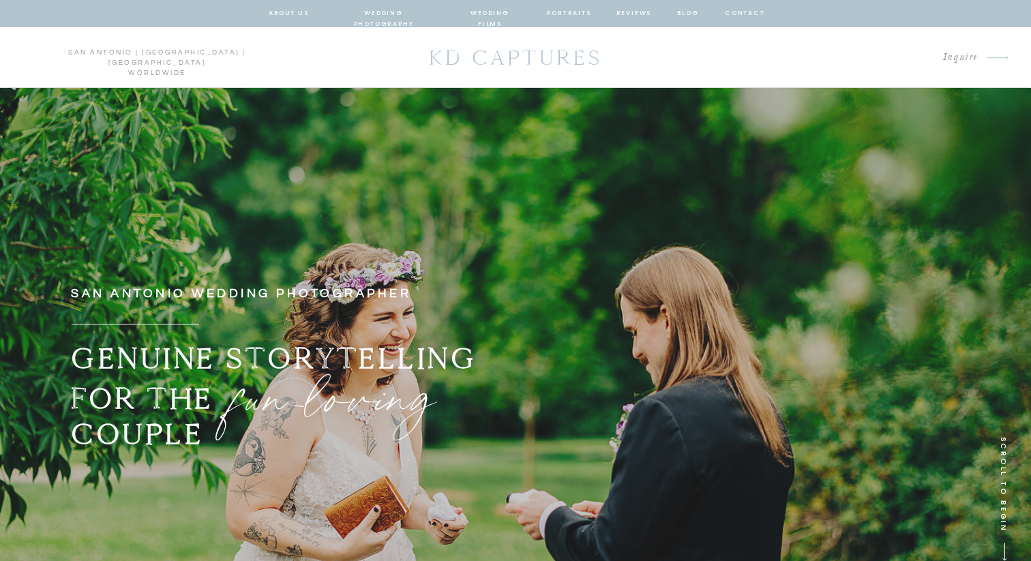
click at [380, 13] on nav "wedding photography" at bounding box center [383, 14] width 100 height 12
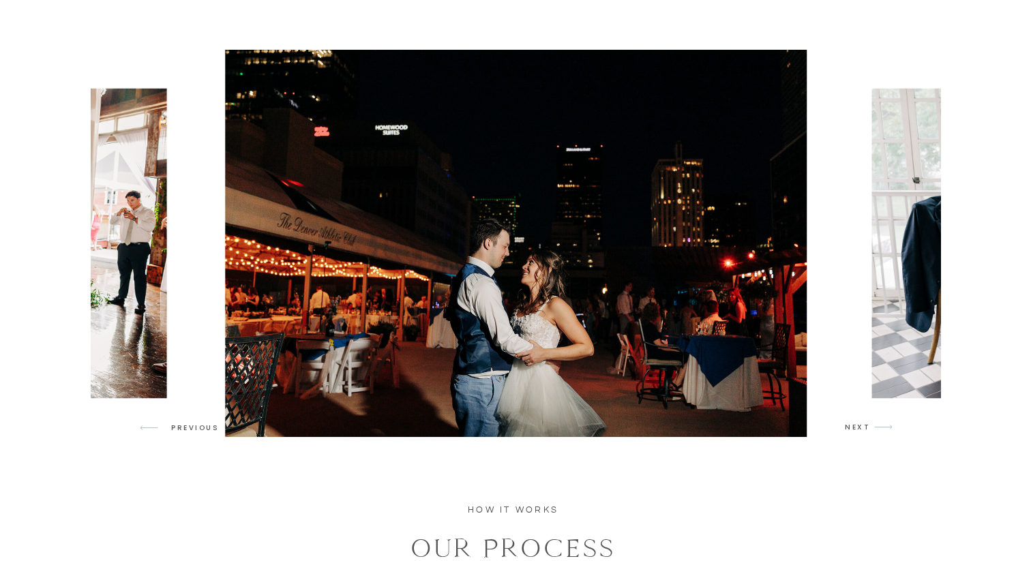
scroll to position [1193, 0]
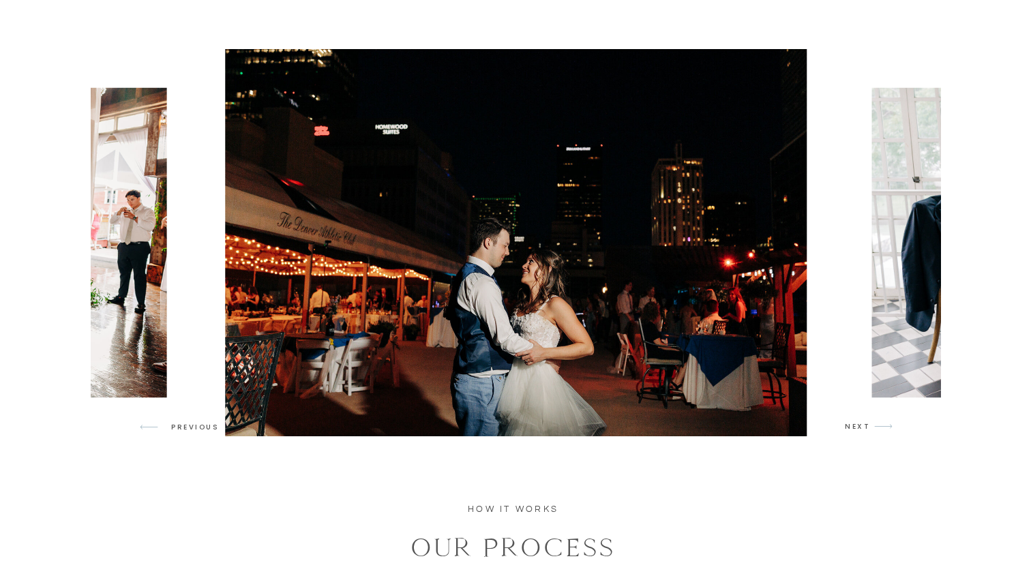
click at [857, 430] on p "NEXT" at bounding box center [858, 427] width 26 height 12
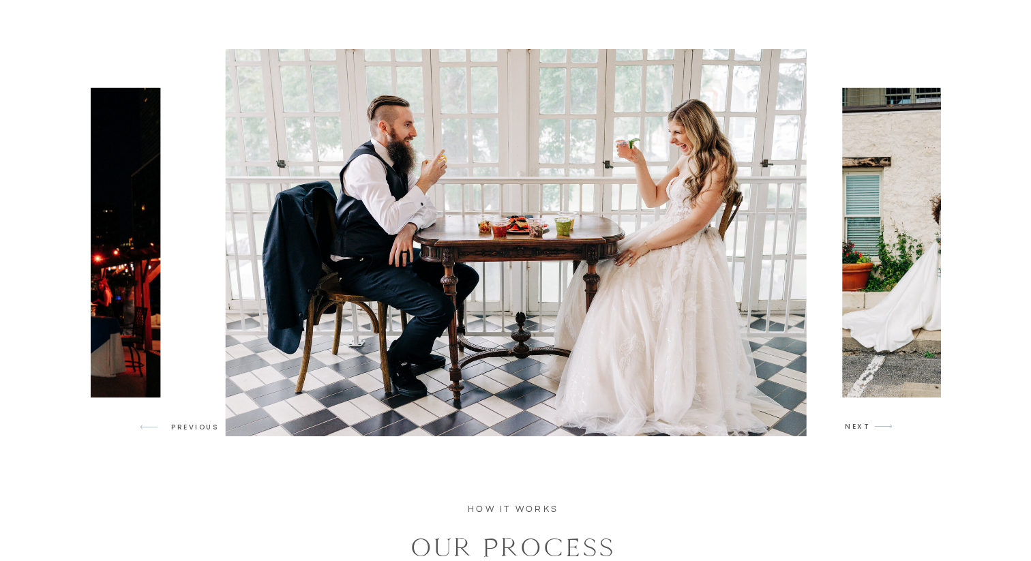
click at [857, 430] on p "NEXT" at bounding box center [858, 427] width 26 height 12
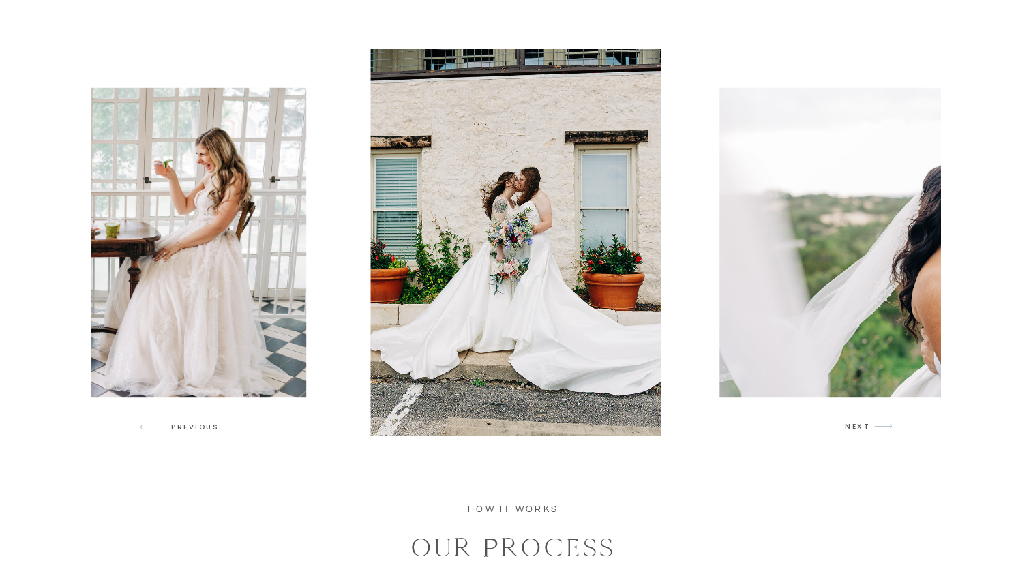
click at [857, 430] on p "NEXT" at bounding box center [858, 427] width 26 height 12
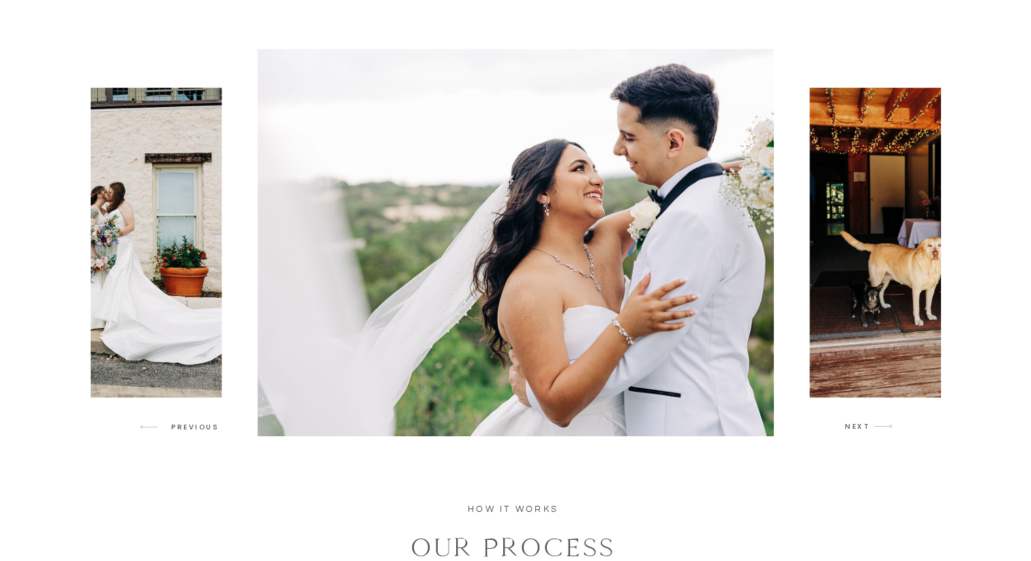
click at [857, 430] on p "NEXT" at bounding box center [858, 427] width 26 height 12
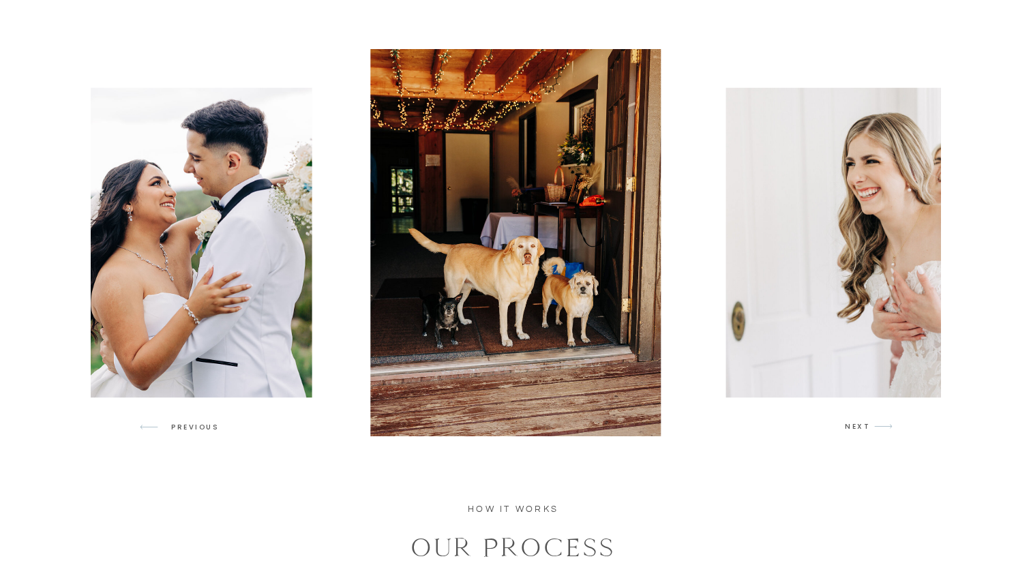
click at [857, 430] on p "NEXT" at bounding box center [858, 427] width 26 height 12
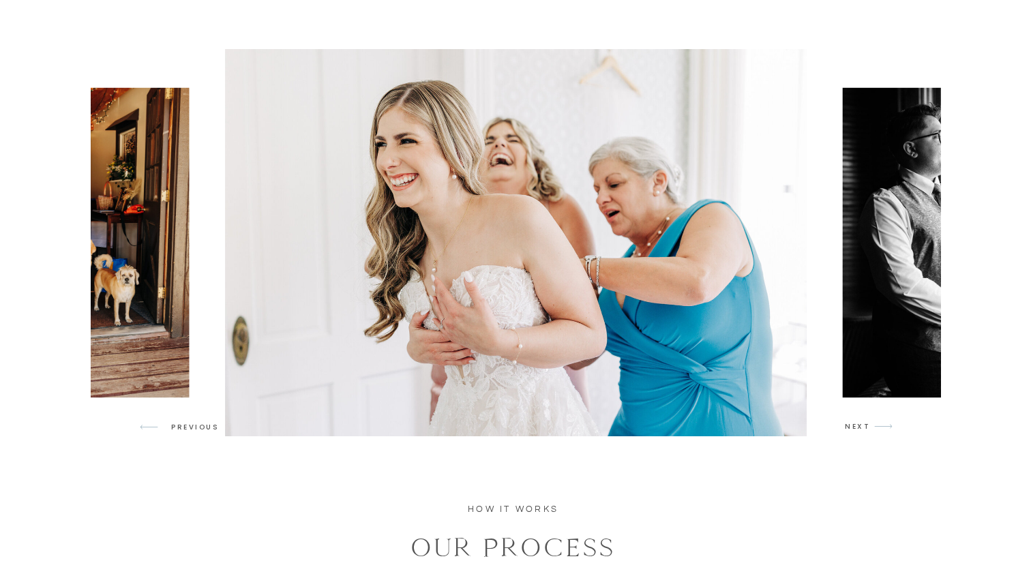
click at [857, 430] on p "NEXT" at bounding box center [858, 427] width 26 height 12
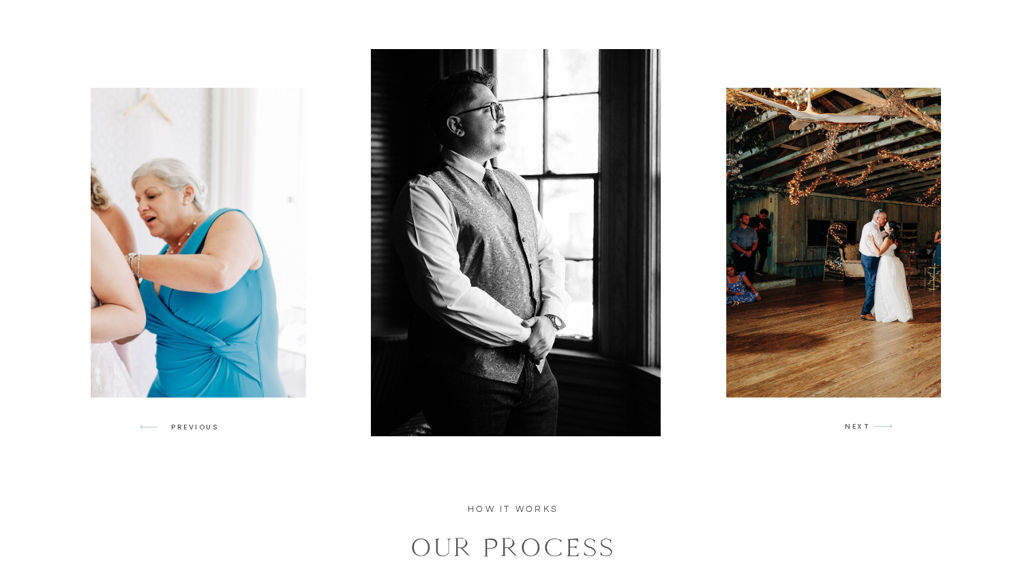
click at [857, 430] on p "NEXT" at bounding box center [858, 427] width 26 height 12
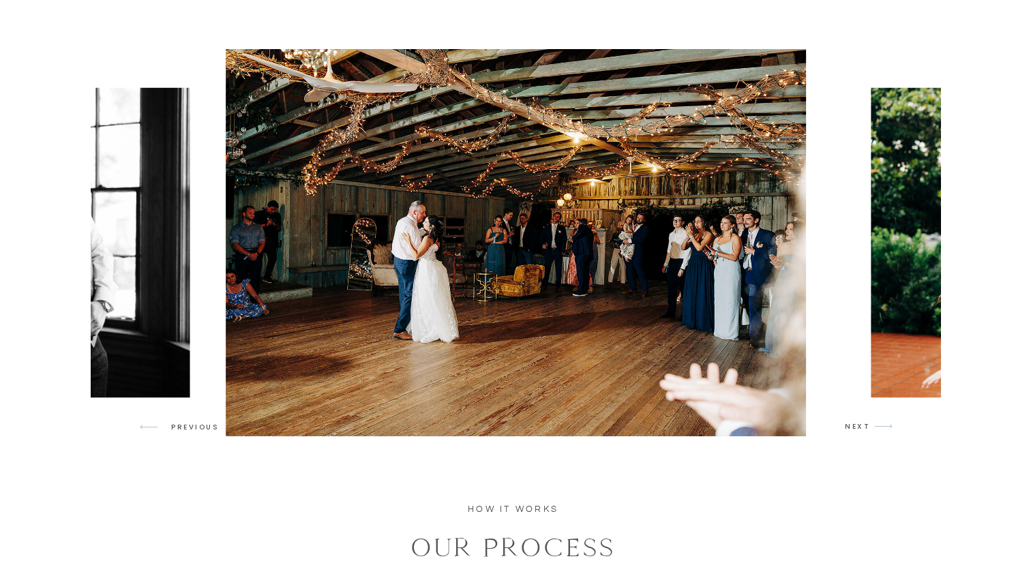
click at [857, 430] on p "NEXT" at bounding box center [858, 427] width 26 height 12
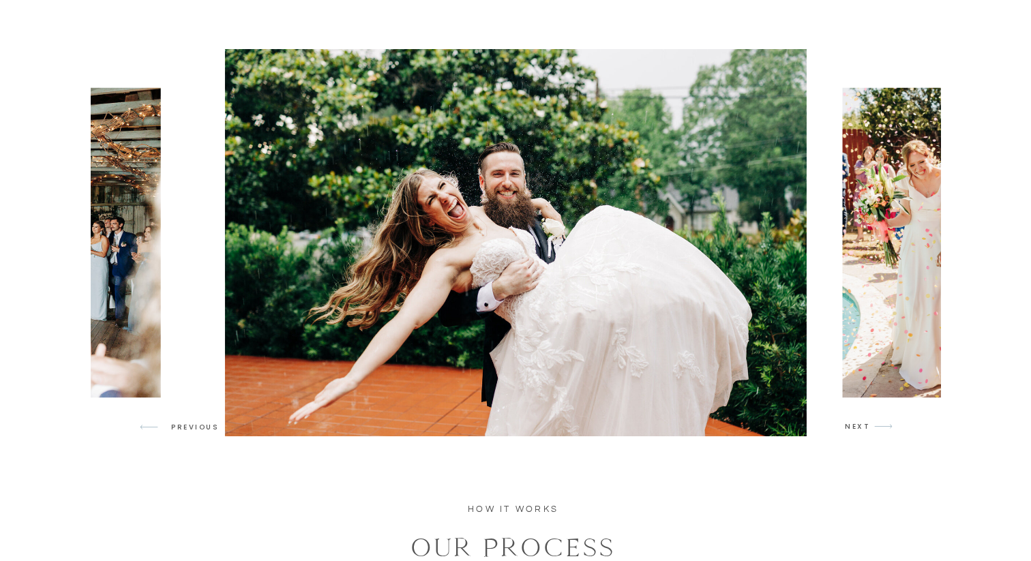
click at [857, 430] on p "NEXT" at bounding box center [858, 427] width 26 height 12
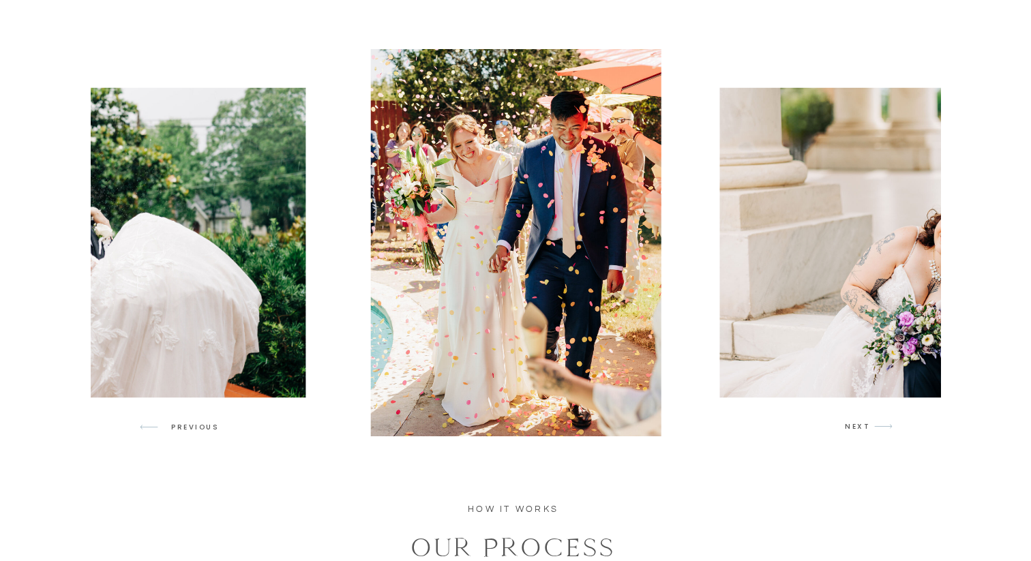
click at [857, 430] on p "NEXT" at bounding box center [858, 427] width 26 height 12
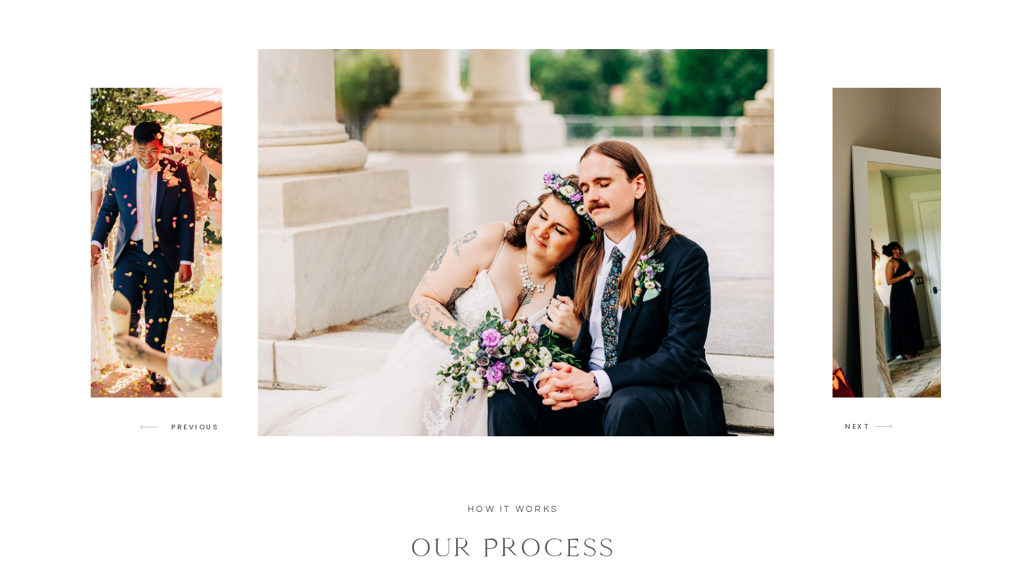
click at [857, 430] on p "NEXT" at bounding box center [858, 427] width 26 height 12
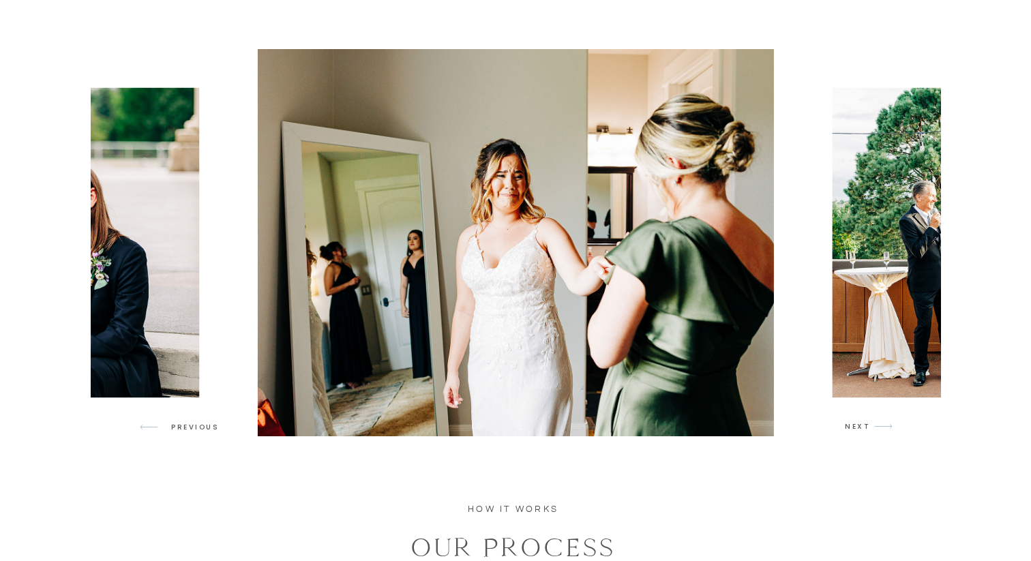
click at [857, 430] on p "NEXT" at bounding box center [858, 427] width 26 height 12
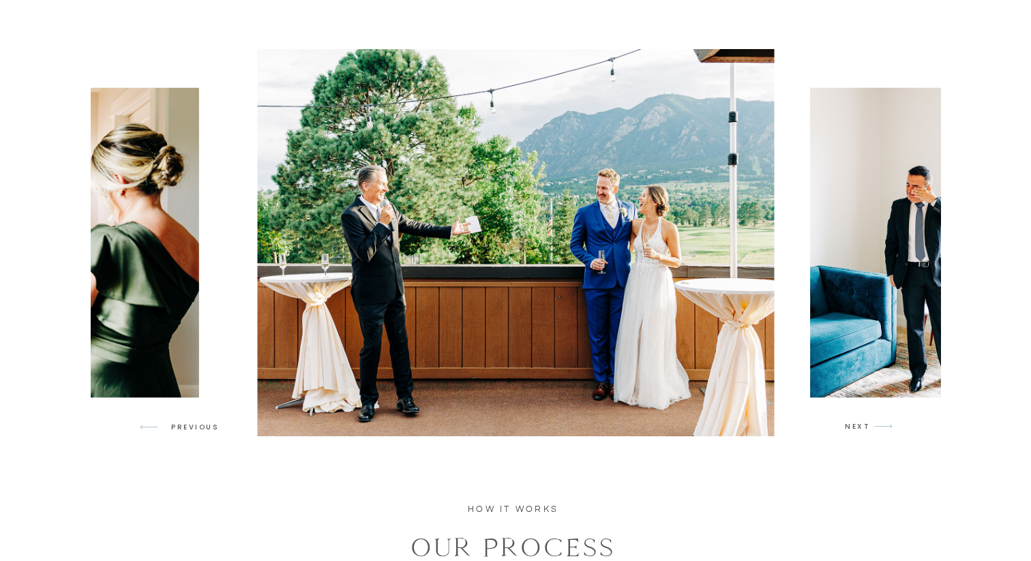
click at [857, 430] on p "NEXT" at bounding box center [858, 427] width 26 height 12
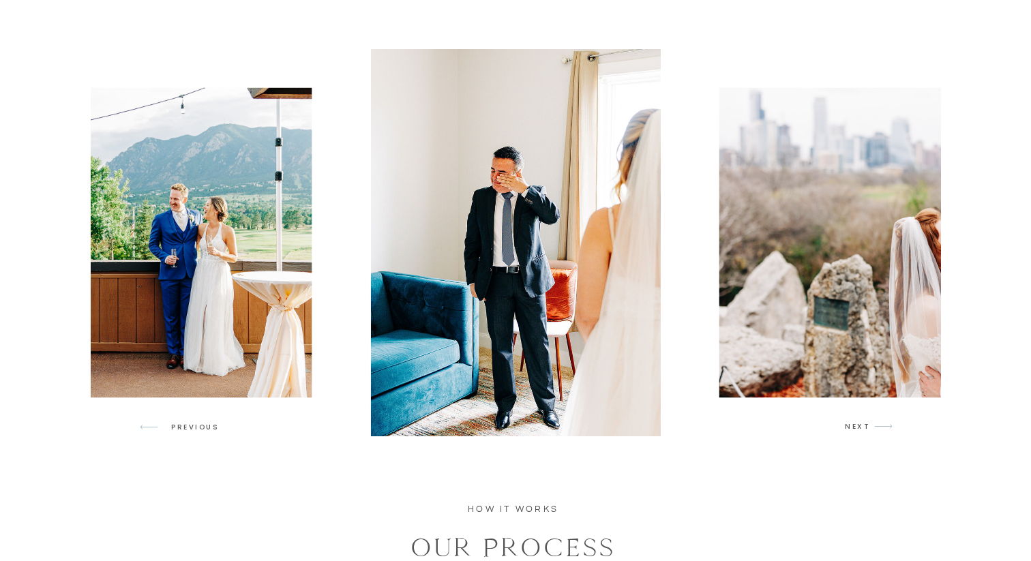
click at [857, 430] on p "NEXT" at bounding box center [858, 427] width 26 height 12
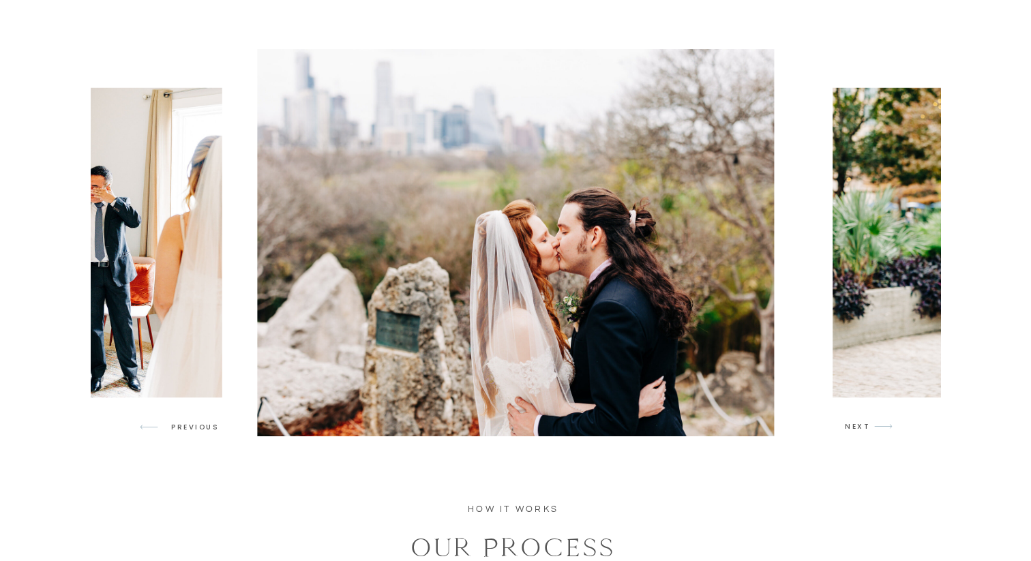
click at [857, 430] on p "NEXT" at bounding box center [858, 427] width 26 height 12
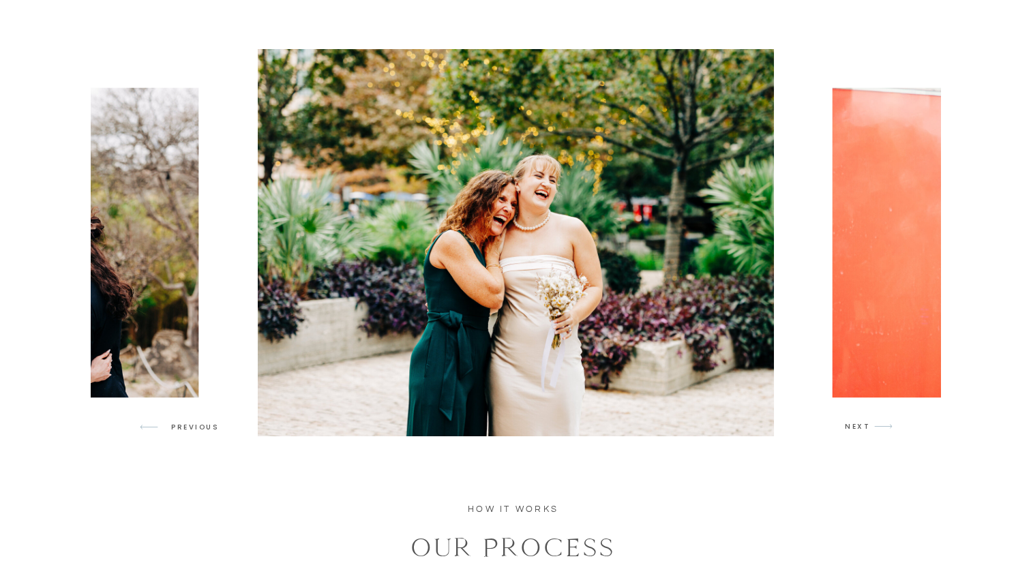
click at [857, 430] on p "NEXT" at bounding box center [858, 427] width 26 height 12
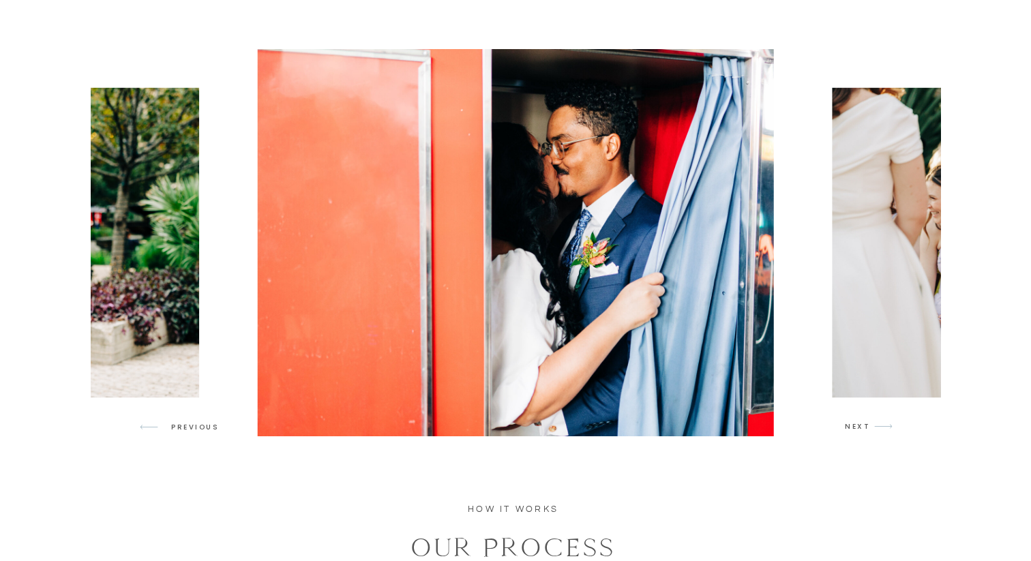
click at [857, 430] on p "NEXT" at bounding box center [858, 427] width 26 height 12
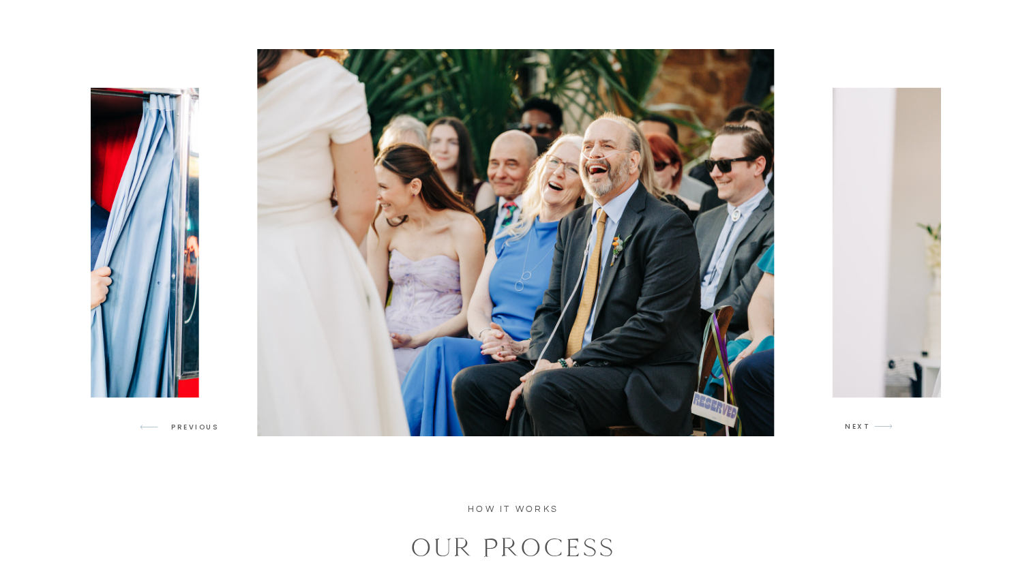
click at [857, 430] on p "NEXT" at bounding box center [858, 427] width 26 height 12
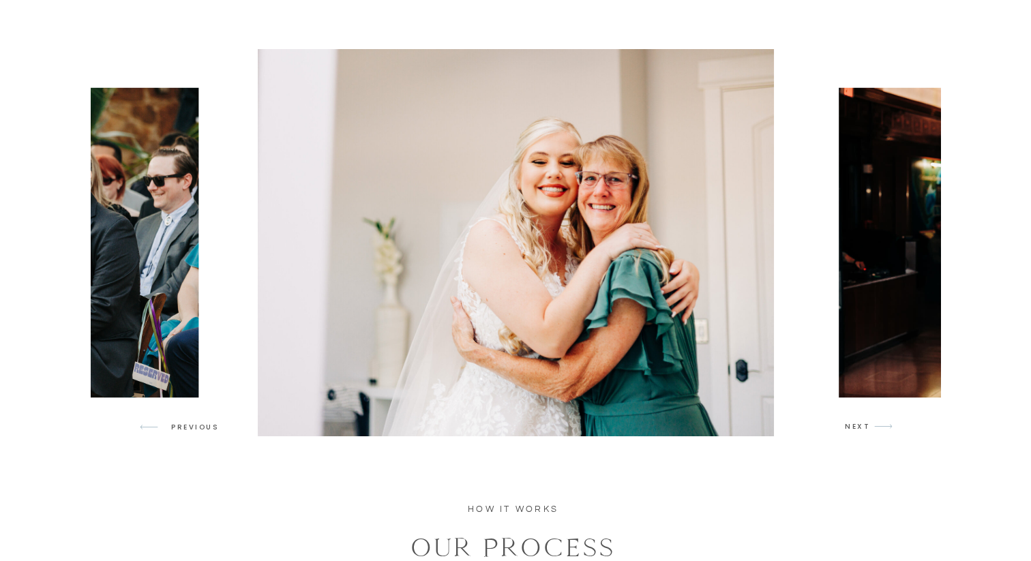
click at [857, 430] on p "NEXT" at bounding box center [858, 427] width 26 height 12
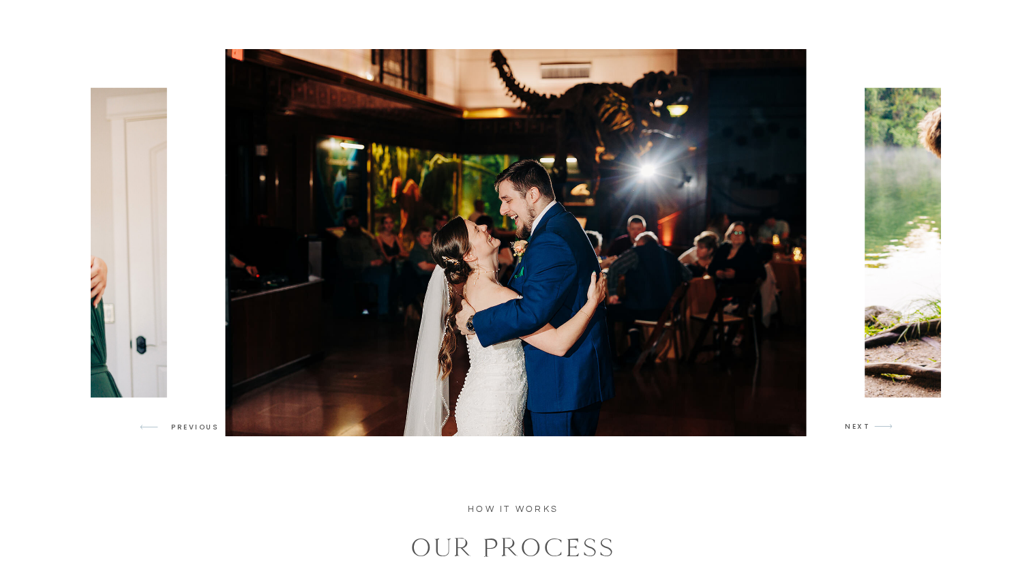
click at [857, 430] on p "NEXT" at bounding box center [858, 427] width 26 height 12
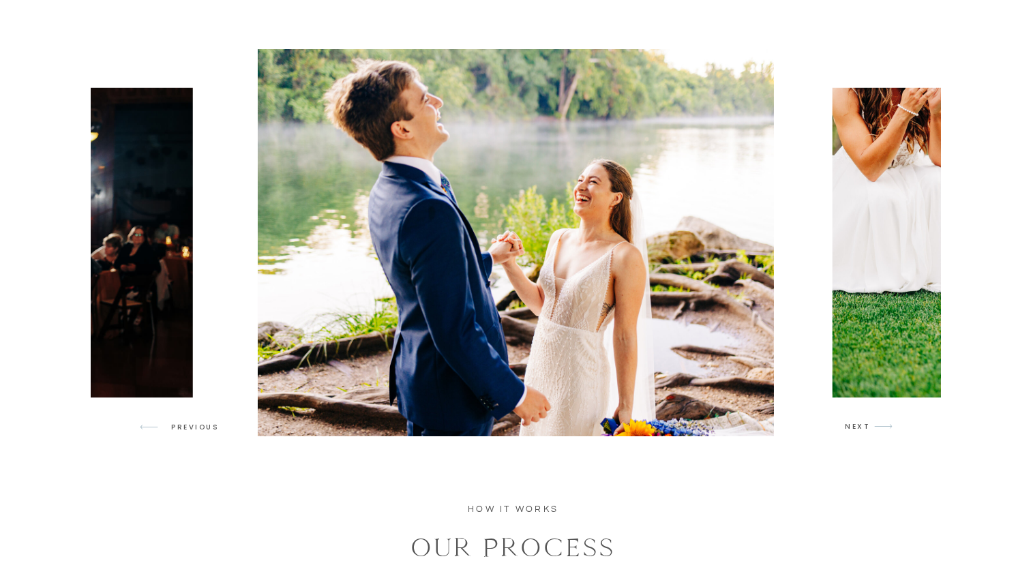
click at [856, 429] on p "NEXT" at bounding box center [858, 427] width 26 height 12
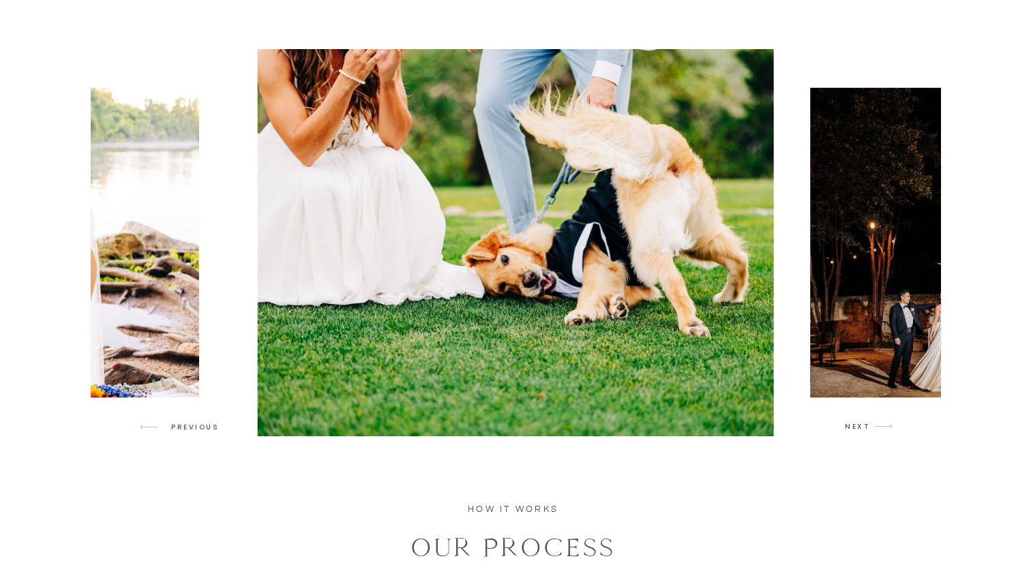
click at [856, 429] on p "NEXT" at bounding box center [858, 427] width 26 height 12
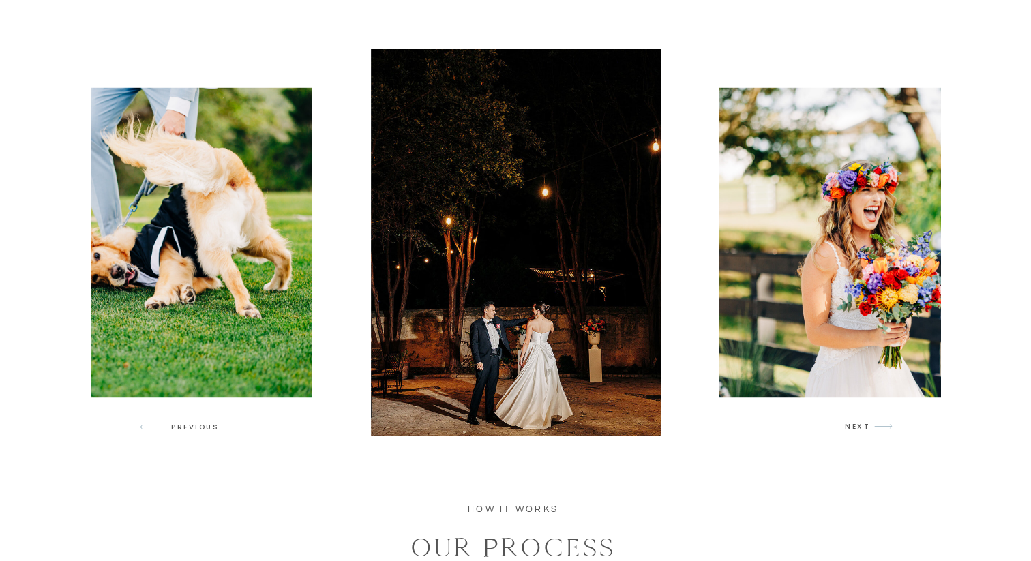
click at [856, 428] on p "NEXT" at bounding box center [858, 427] width 26 height 12
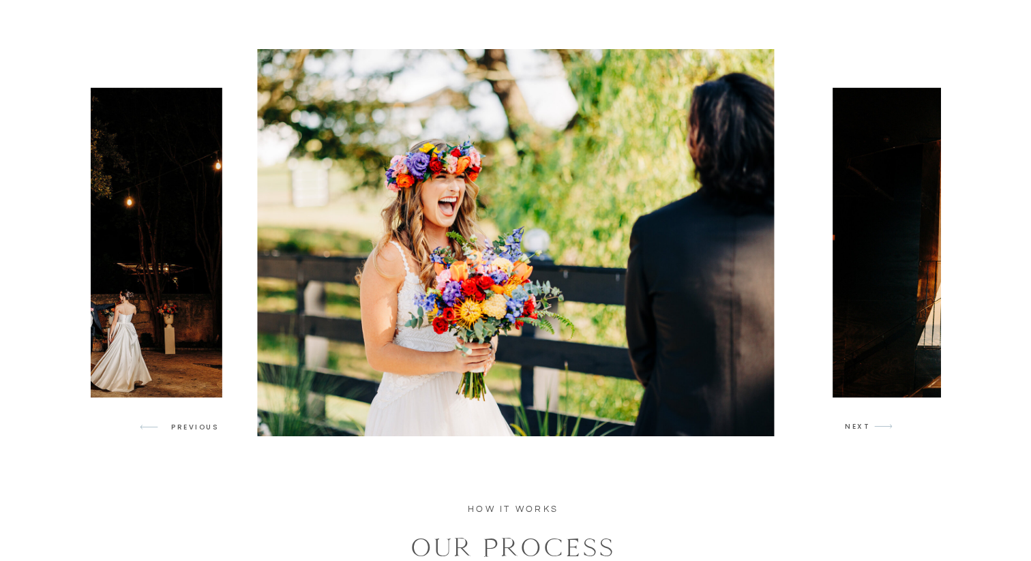
click at [856, 428] on p "NEXT" at bounding box center [858, 427] width 26 height 12
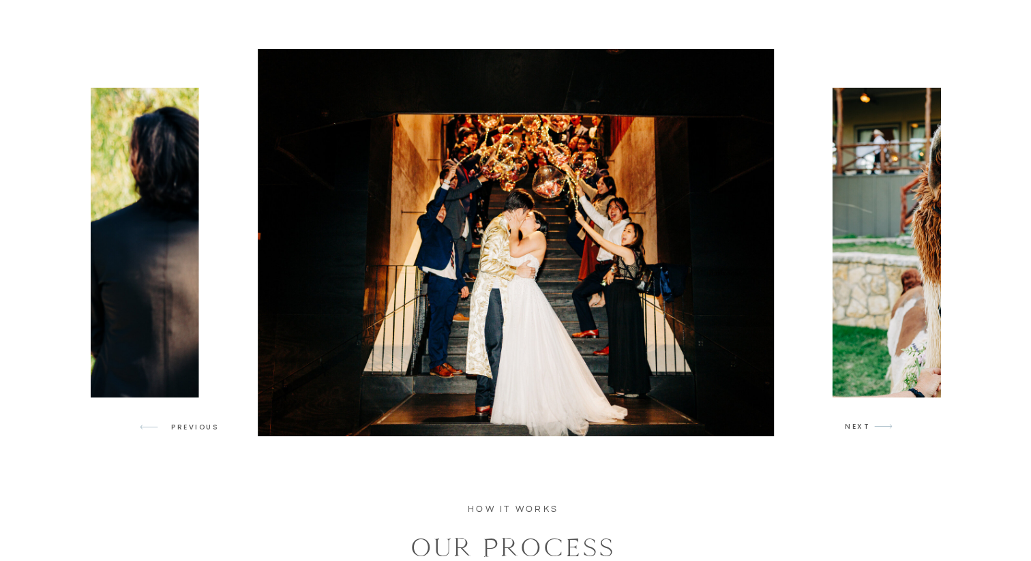
click at [856, 428] on p "NEXT" at bounding box center [858, 427] width 26 height 12
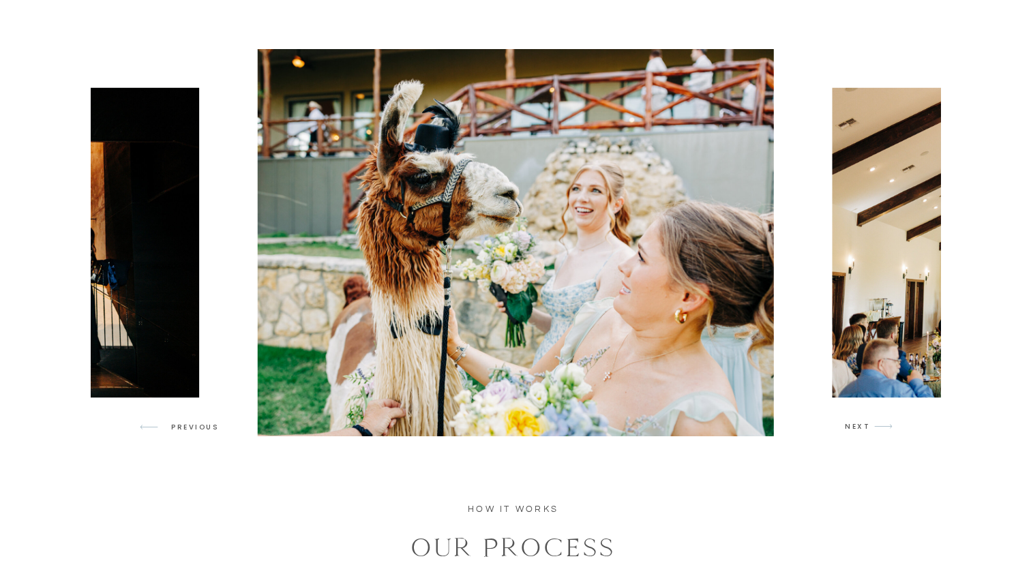
click at [856, 428] on p "NEXT" at bounding box center [858, 427] width 26 height 12
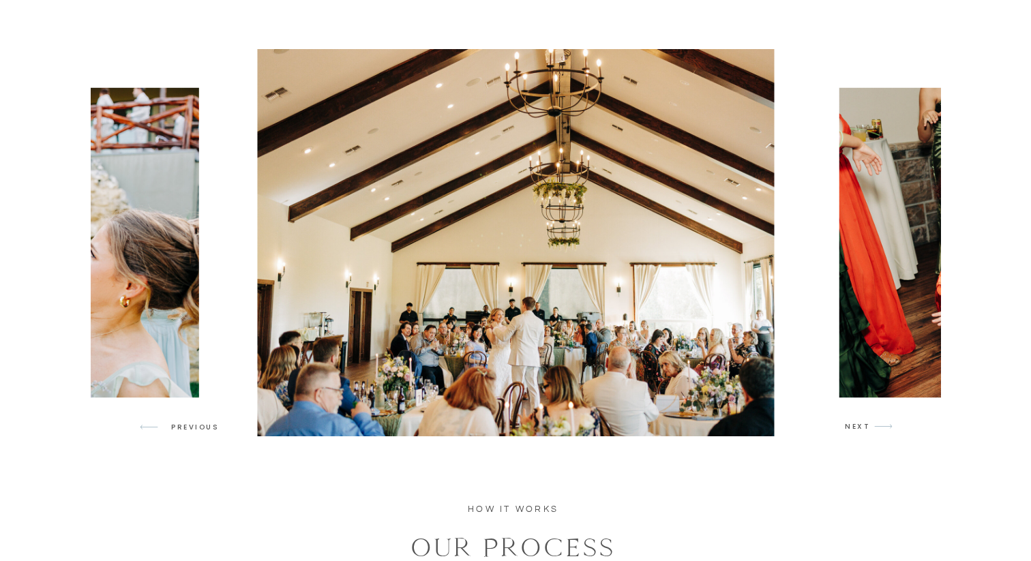
click at [856, 431] on p "NEXT" at bounding box center [858, 427] width 26 height 12
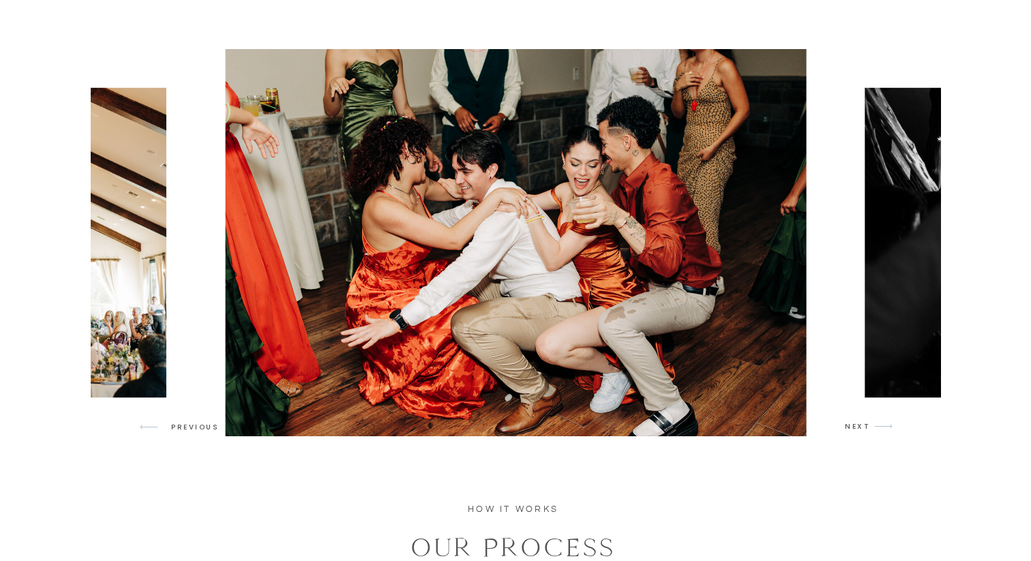
click at [856, 431] on p "NEXT" at bounding box center [858, 427] width 26 height 12
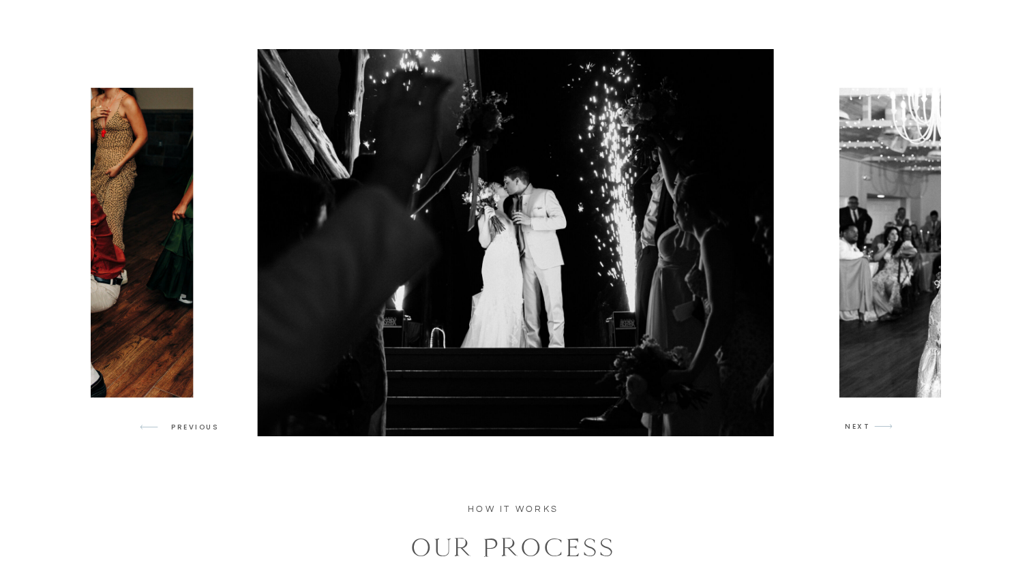
click at [856, 431] on p "NEXT" at bounding box center [858, 427] width 26 height 12
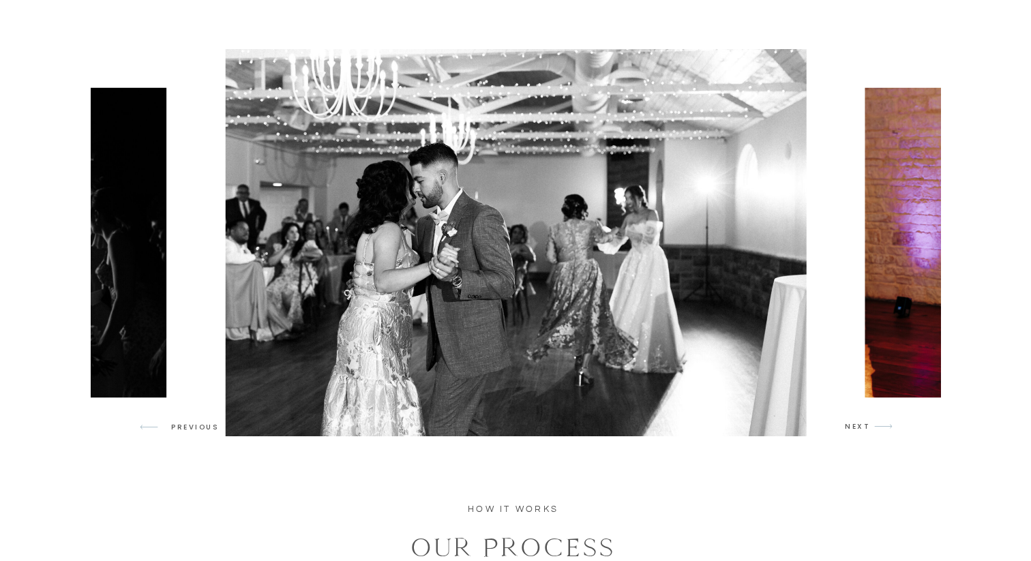
click at [856, 431] on p "NEXT" at bounding box center [858, 427] width 26 height 12
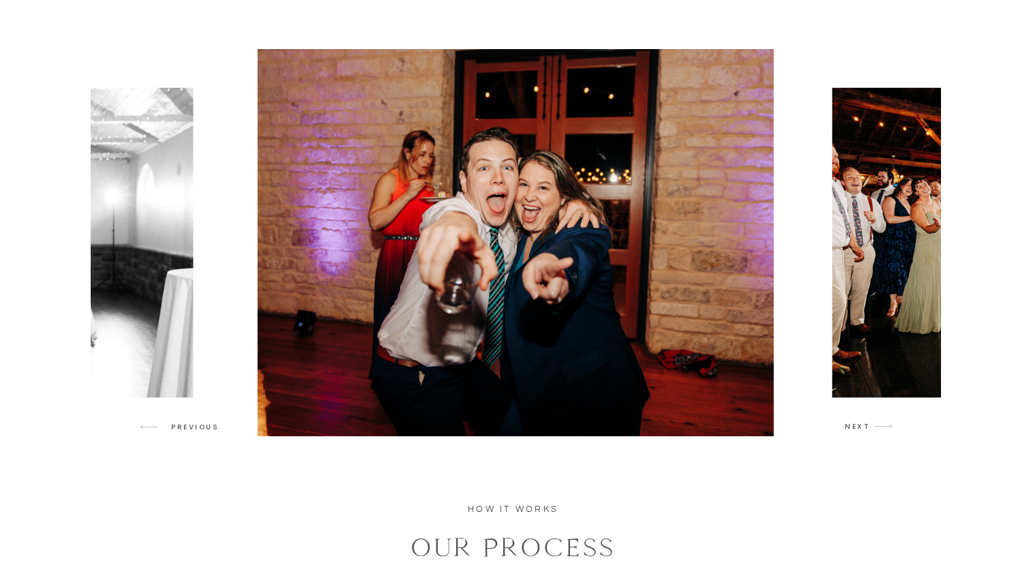
click at [856, 431] on p "NEXT" at bounding box center [858, 427] width 26 height 12
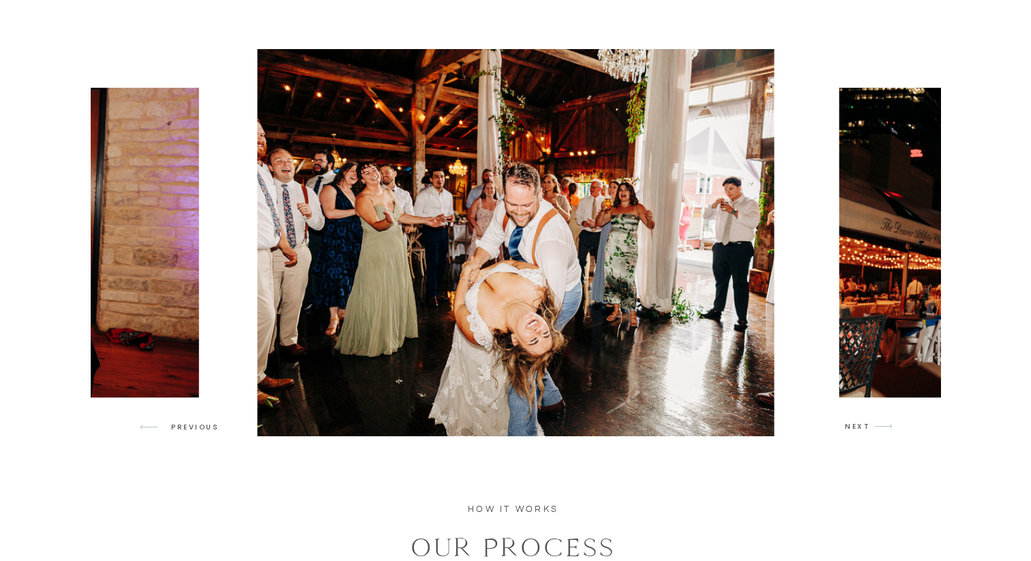
click at [856, 431] on p "NEXT" at bounding box center [858, 427] width 26 height 12
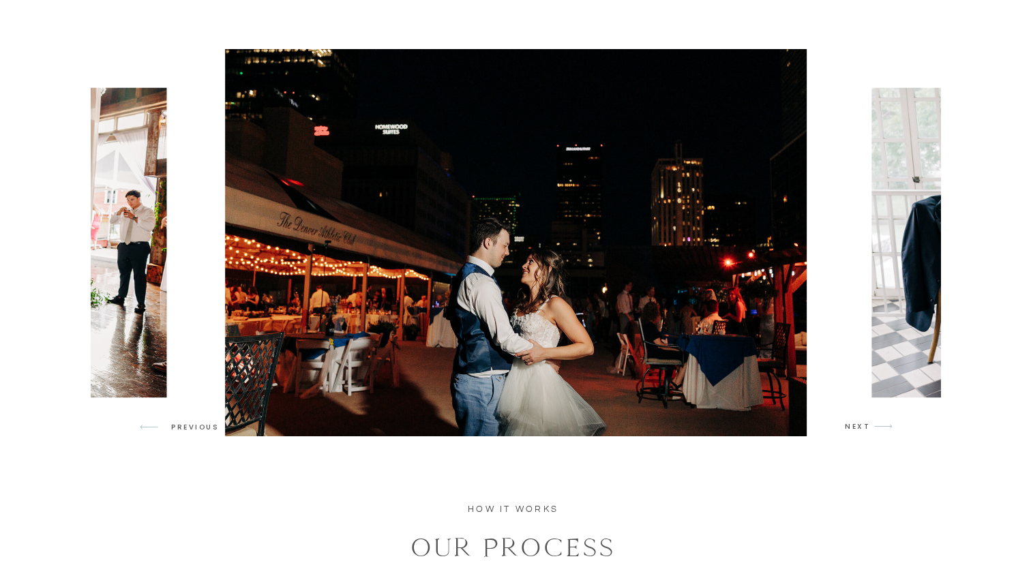
click at [856, 431] on p "NEXT" at bounding box center [858, 427] width 26 height 12
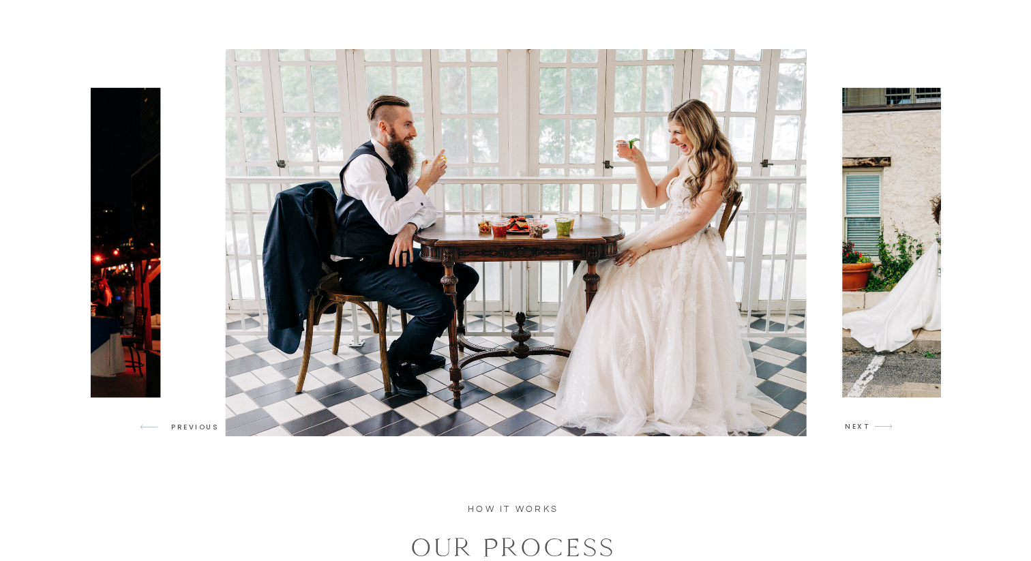
click at [856, 431] on p "NEXT" at bounding box center [858, 427] width 26 height 12
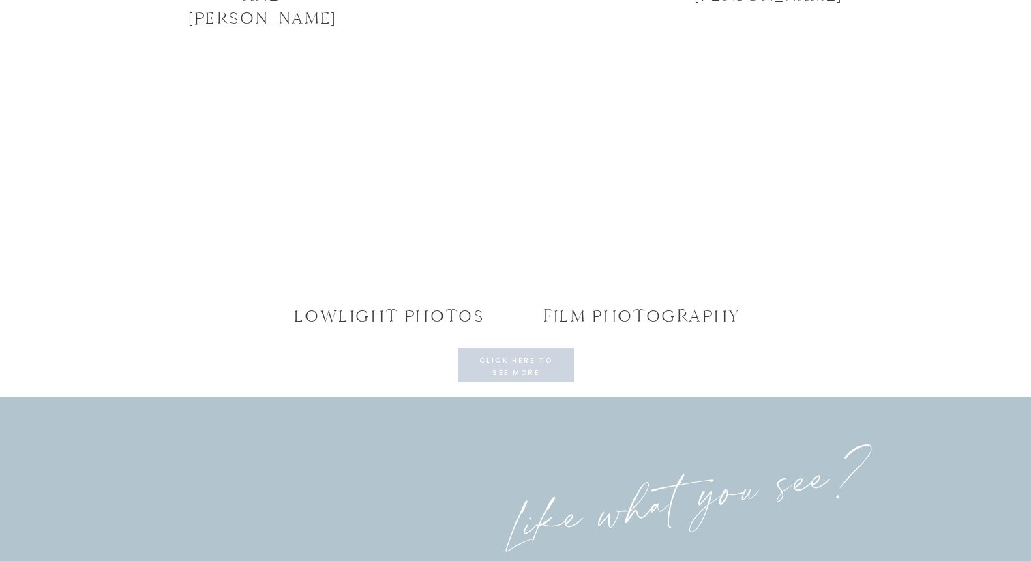
scroll to position [5010, 0]
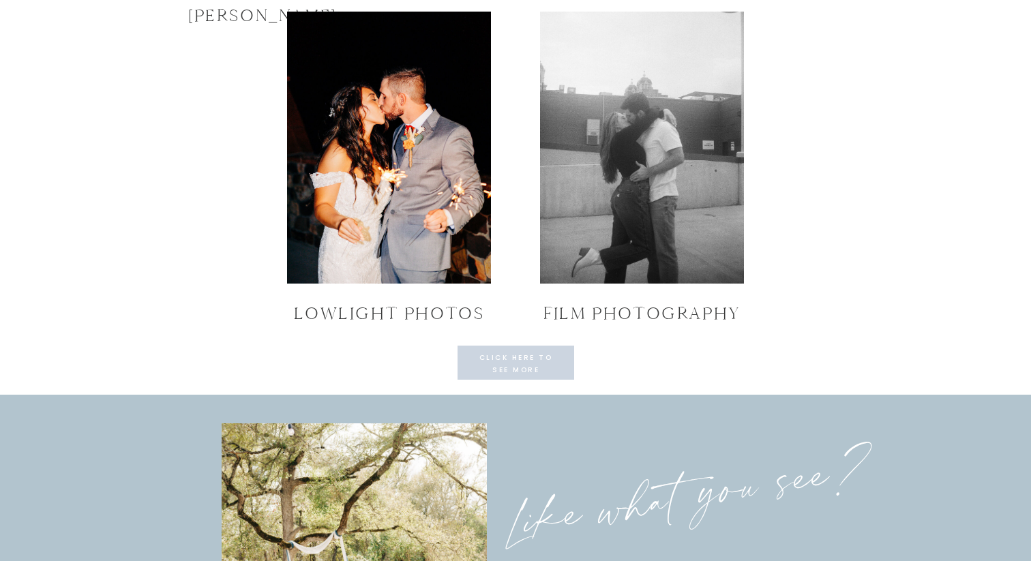
click at [410, 240] on div at bounding box center [389, 148] width 204 height 272
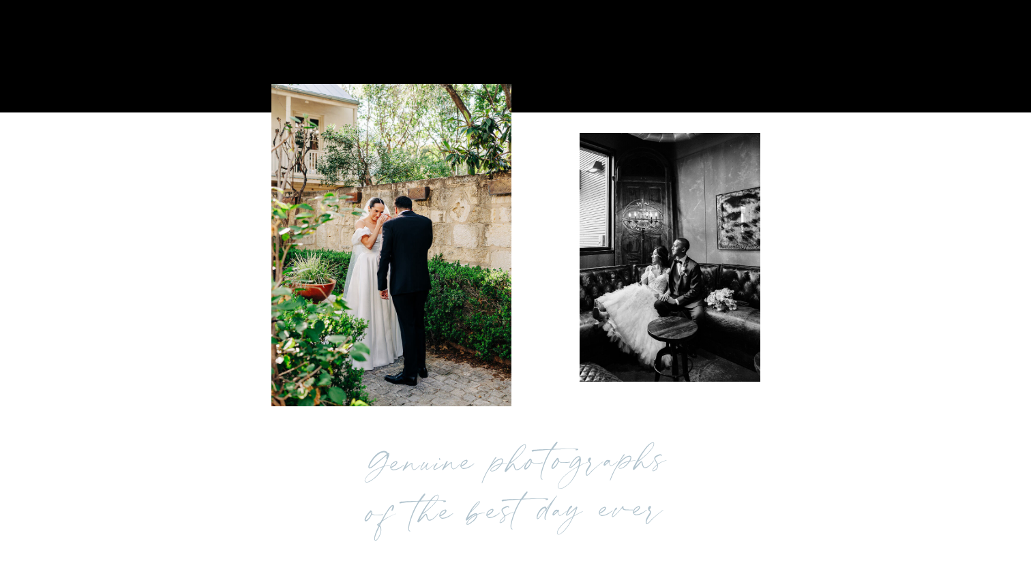
scroll to position [0, 0]
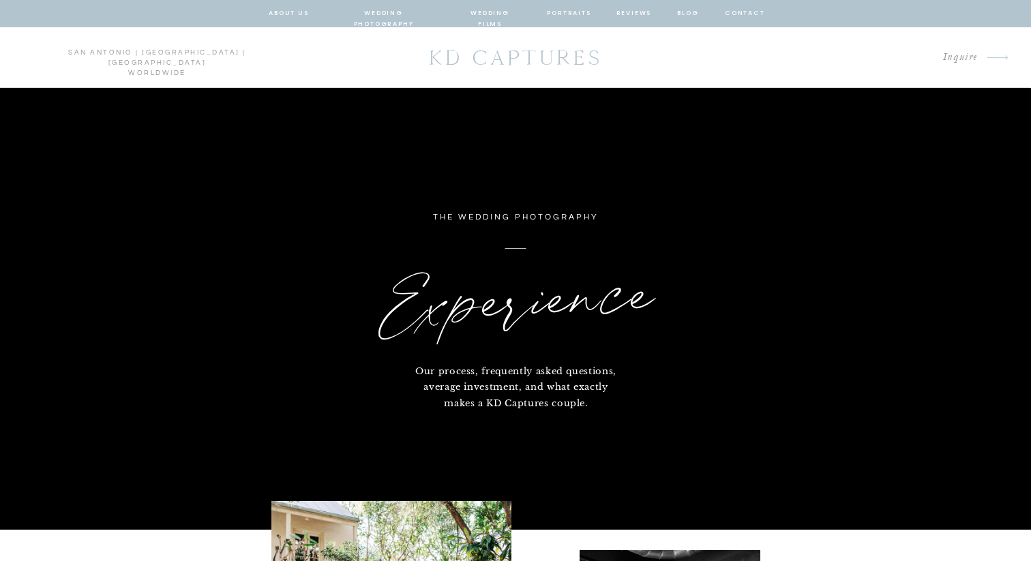
click at [566, 14] on nav "portraits" at bounding box center [569, 14] width 44 height 12
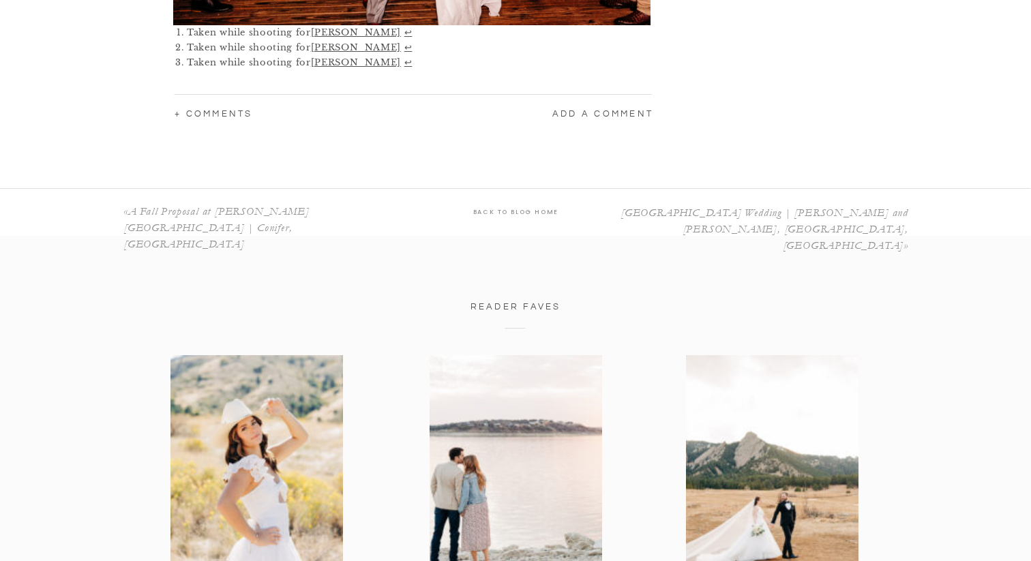
scroll to position [3893, 0]
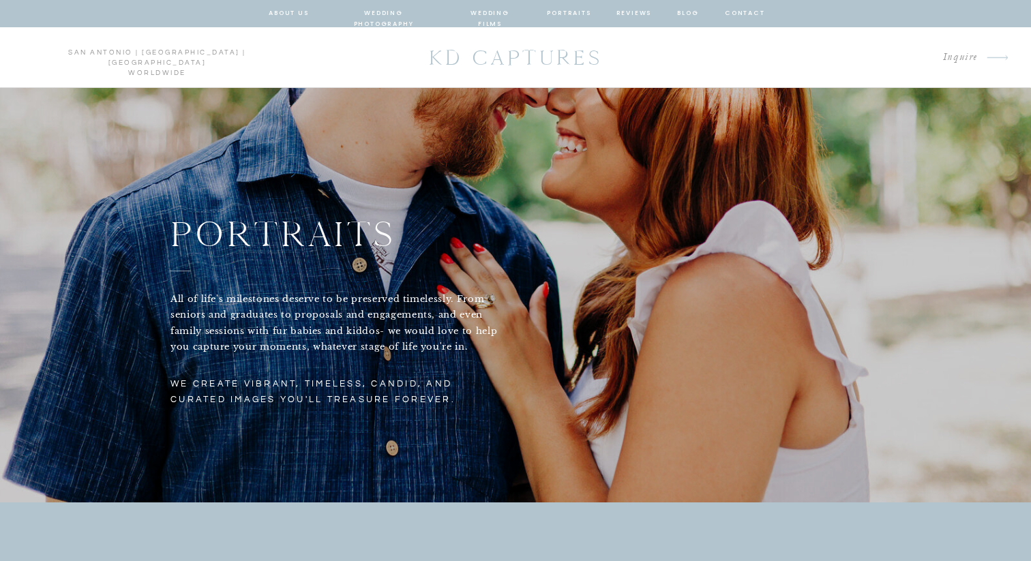
click at [288, 13] on nav "about us" at bounding box center [289, 14] width 40 height 12
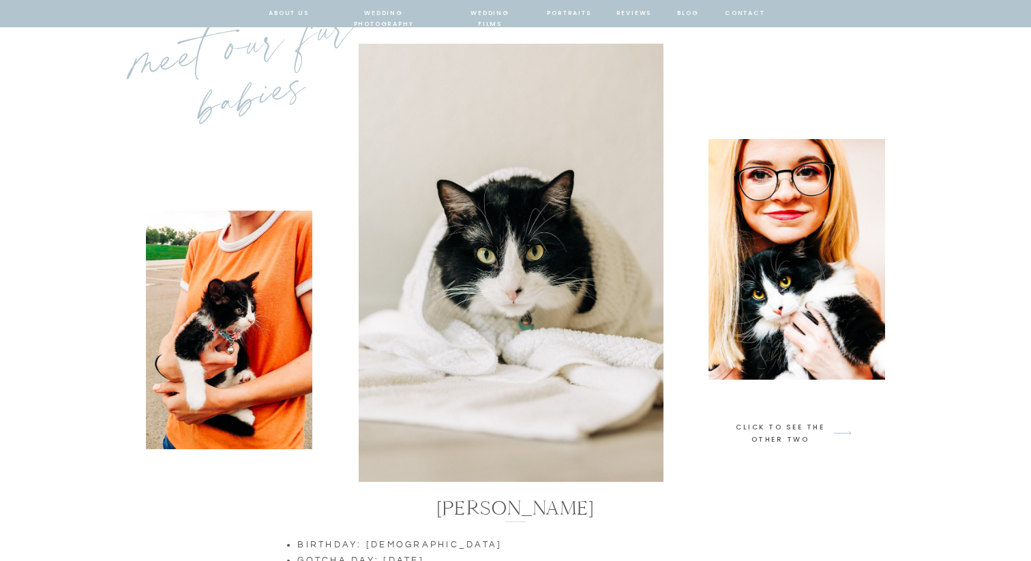
scroll to position [3296, 0]
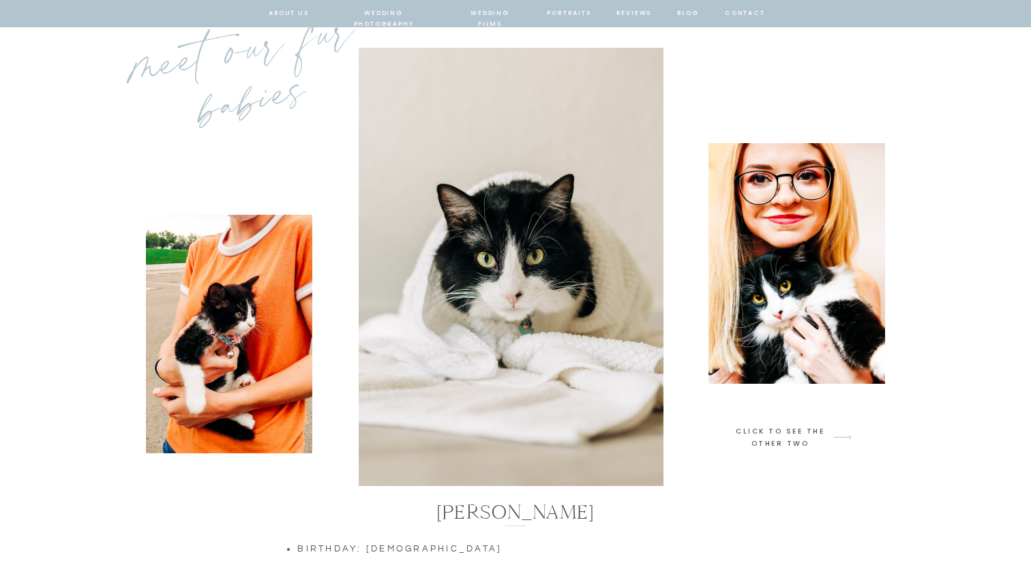
click at [775, 433] on h3 "click to see the other Two" at bounding box center [780, 438] width 93 height 24
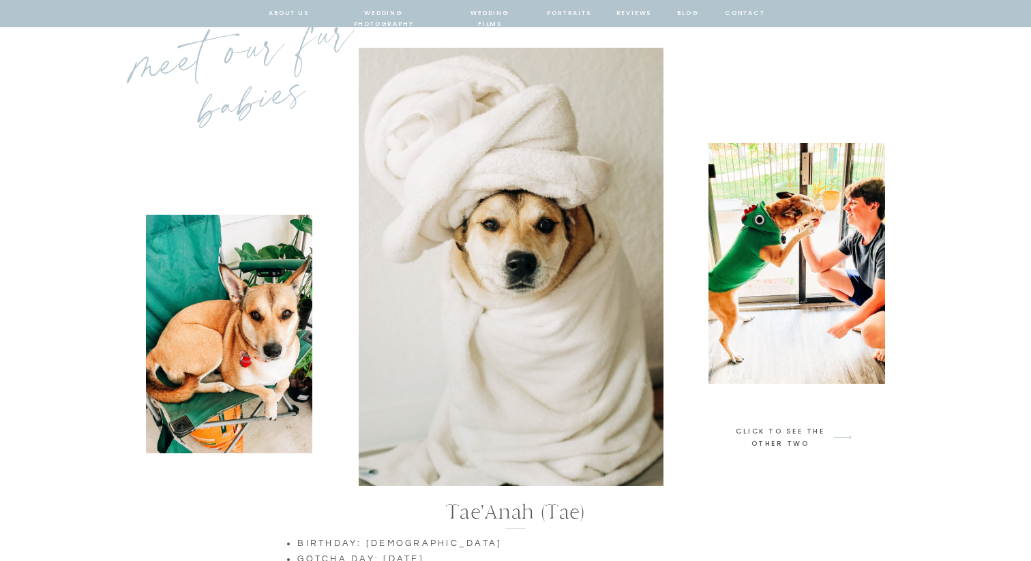
click at [774, 433] on h3 "click to see the other Two" at bounding box center [780, 438] width 93 height 24
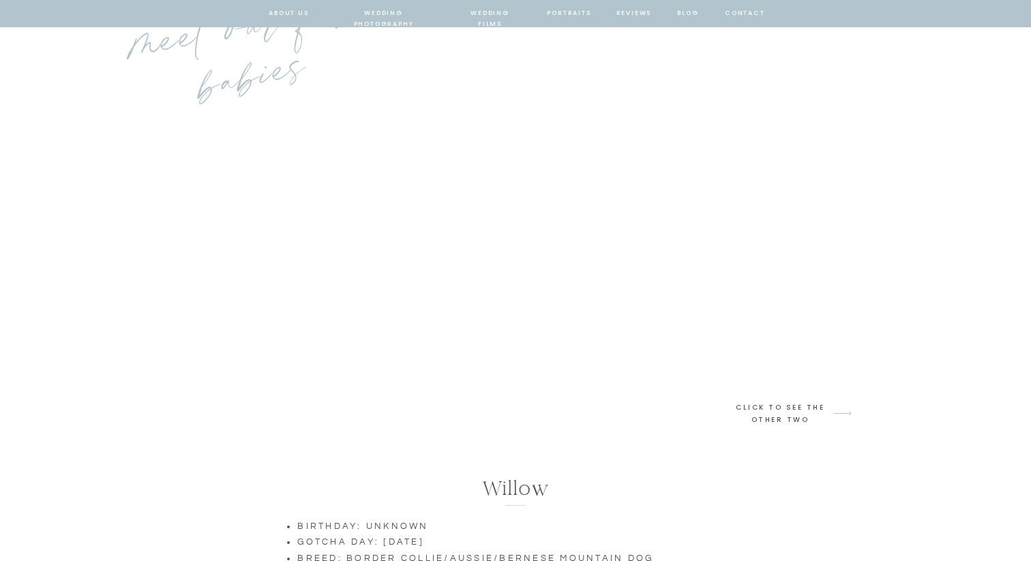
scroll to position [3316, 0]
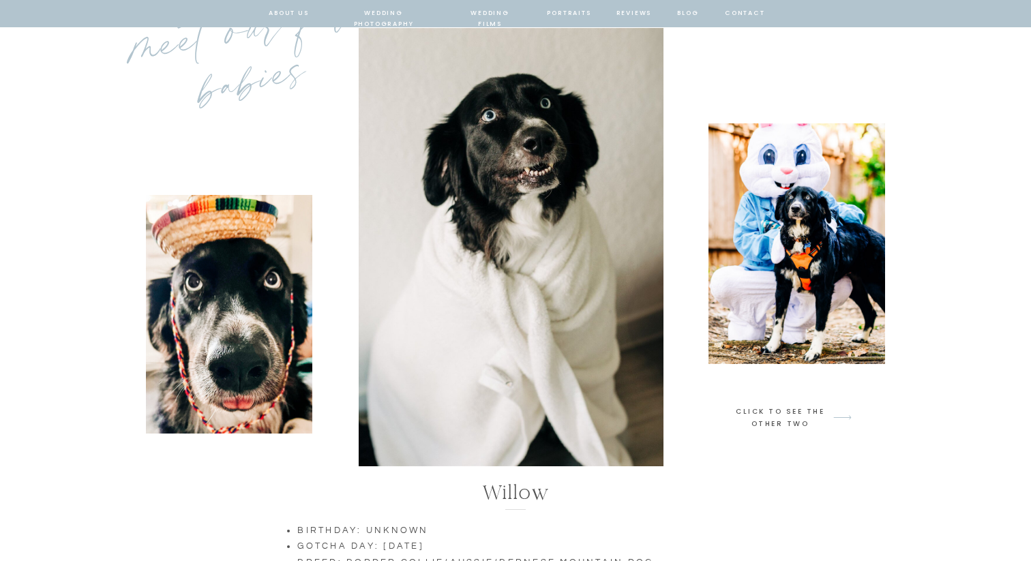
click at [774, 412] on h3 "click to see the other Two" at bounding box center [780, 418] width 93 height 24
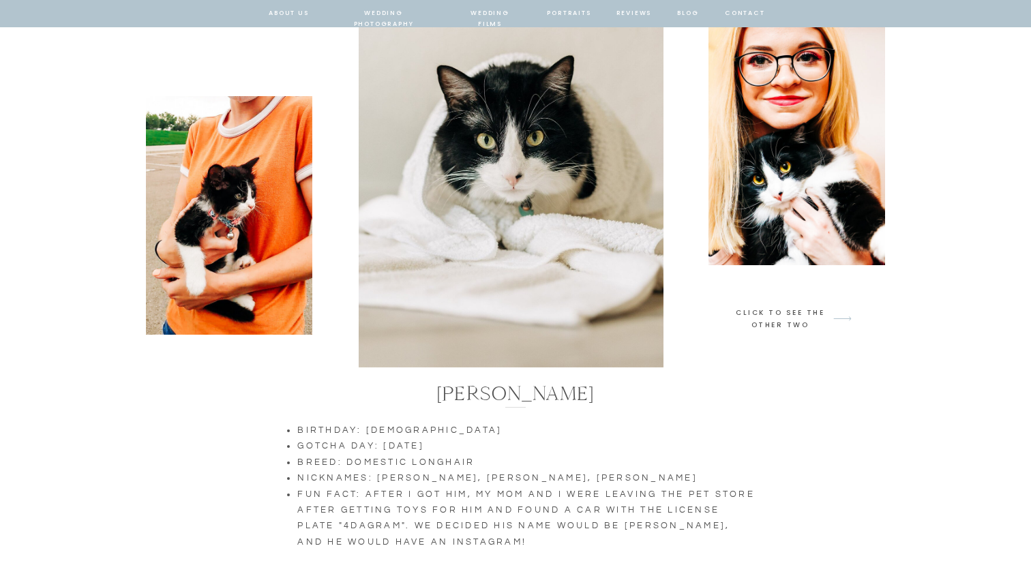
scroll to position [3416, 0]
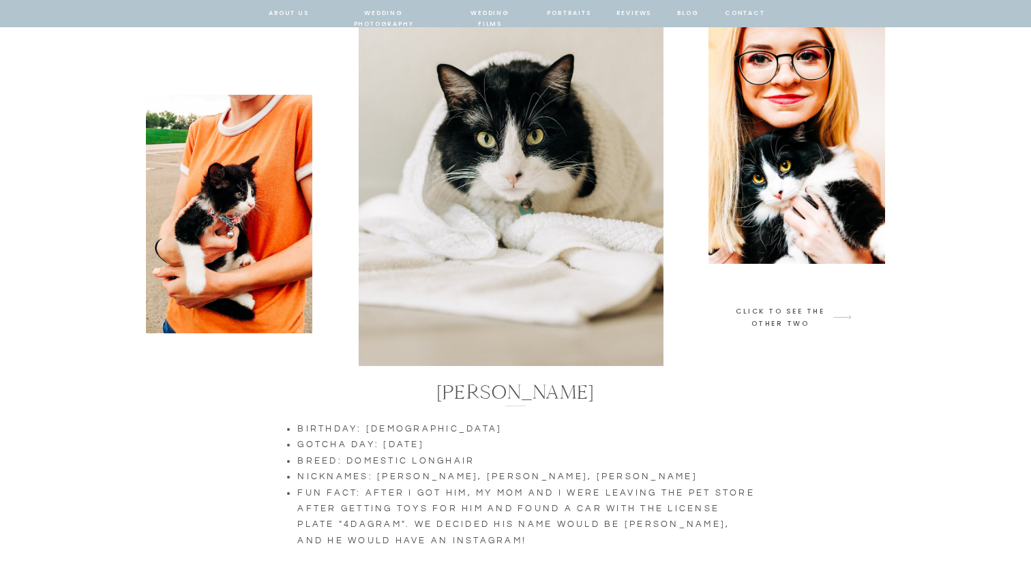
click at [779, 320] on h3 "click to see the other Two" at bounding box center [780, 317] width 93 height 24
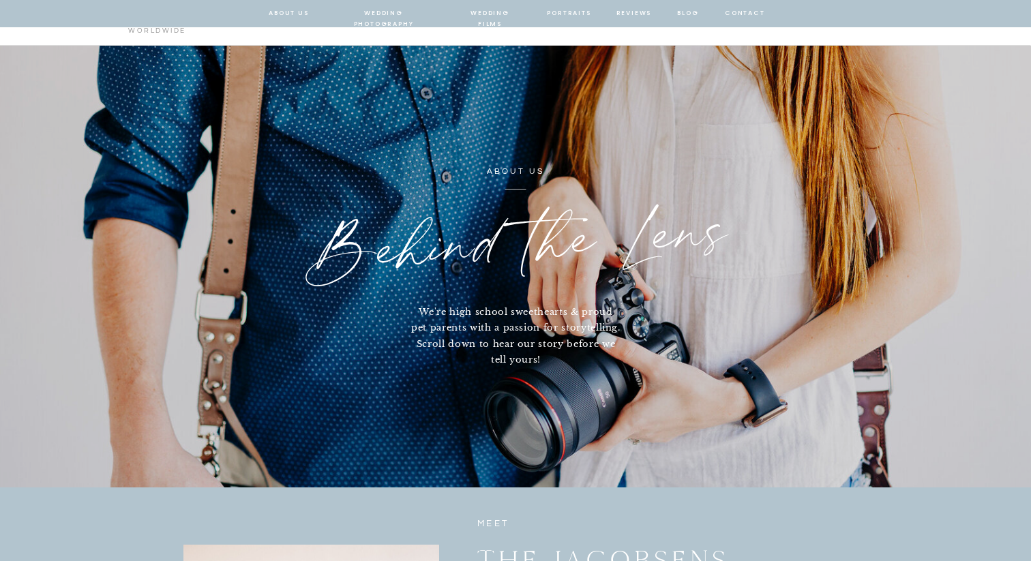
scroll to position [0, 0]
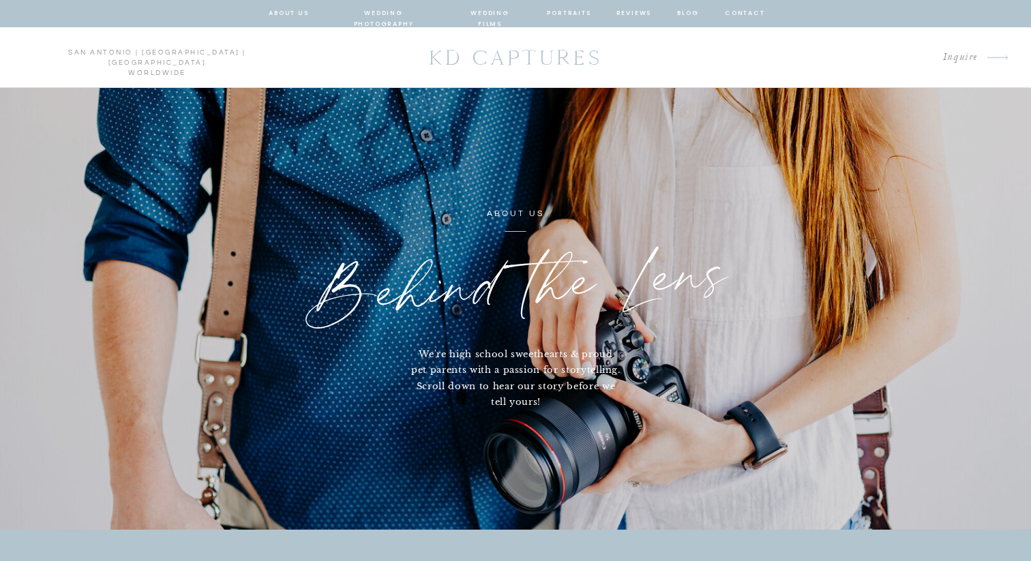
click at [487, 62] on p "KD CAPTURES" at bounding box center [515, 58] width 188 height 38
